Goal: Information Seeking & Learning: Learn about a topic

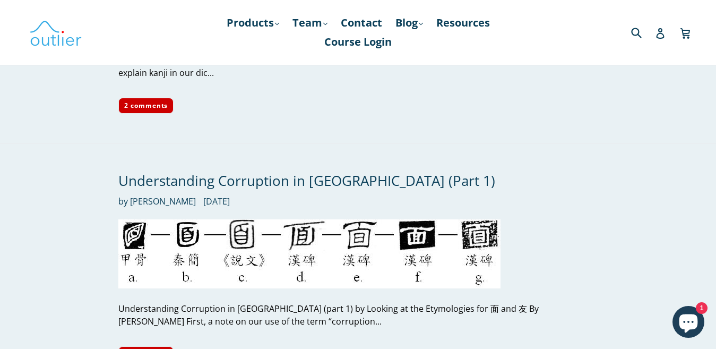
scroll to position [2521, 0]
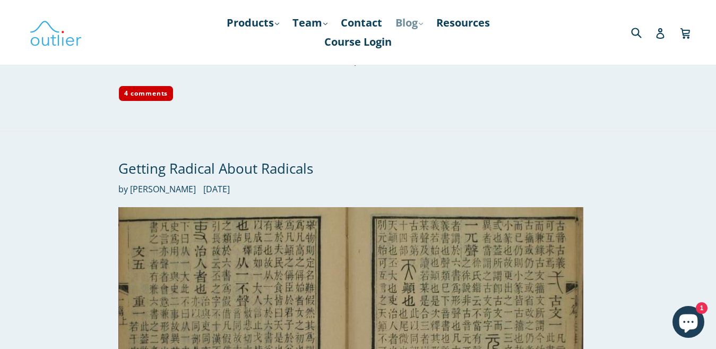
click at [426, 20] on link "Blog .cls-1{fill:#231f20} expand" at bounding box center [409, 22] width 38 height 19
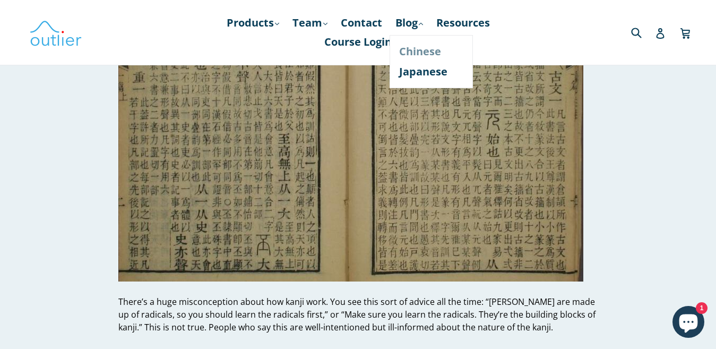
click at [441, 57] on link "Chinese" at bounding box center [431, 51] width 64 height 20
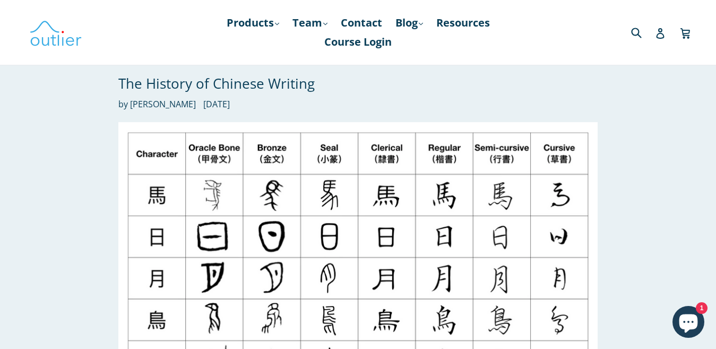
scroll to position [4170, 0]
